Goal: Information Seeking & Learning: Find specific fact

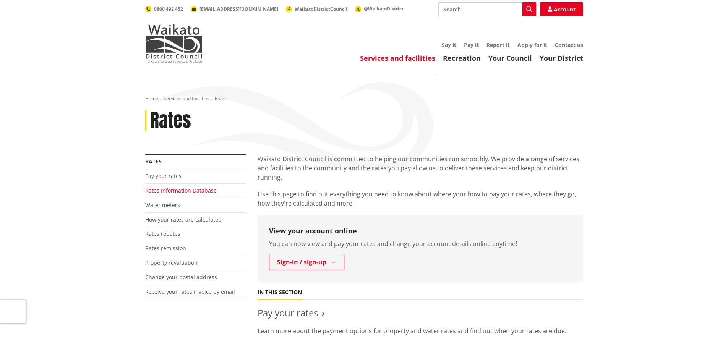
click at [171, 192] on link "Rates Information Database" at bounding box center [181, 190] width 72 height 7
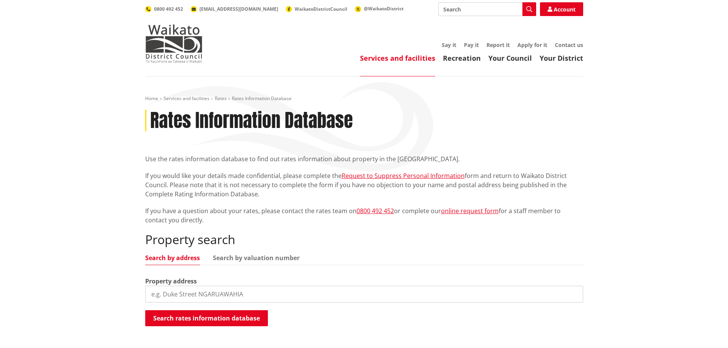
click at [241, 297] on input "search" at bounding box center [364, 294] width 438 height 17
type input "[STREET_ADDRESS]"
click at [233, 319] on button "Search rates information database" at bounding box center [206, 319] width 123 height 16
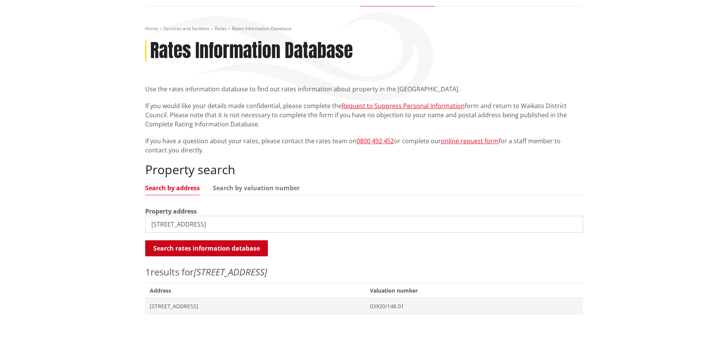
scroll to position [76, 0]
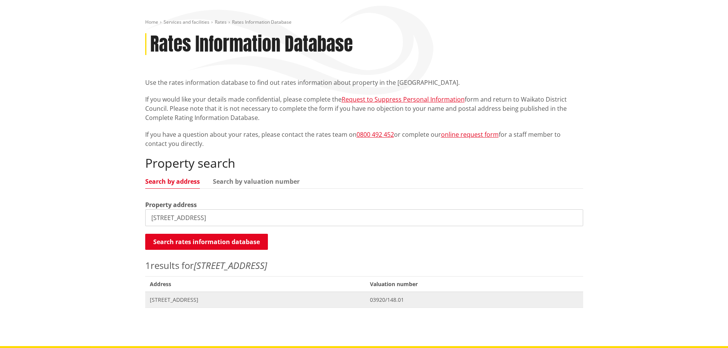
click at [210, 299] on span "[STREET_ADDRESS]" at bounding box center [255, 300] width 211 height 8
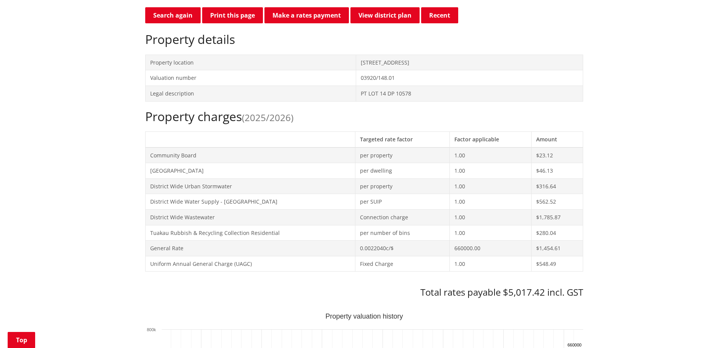
scroll to position [229, 0]
